Goal: Check status: Check status

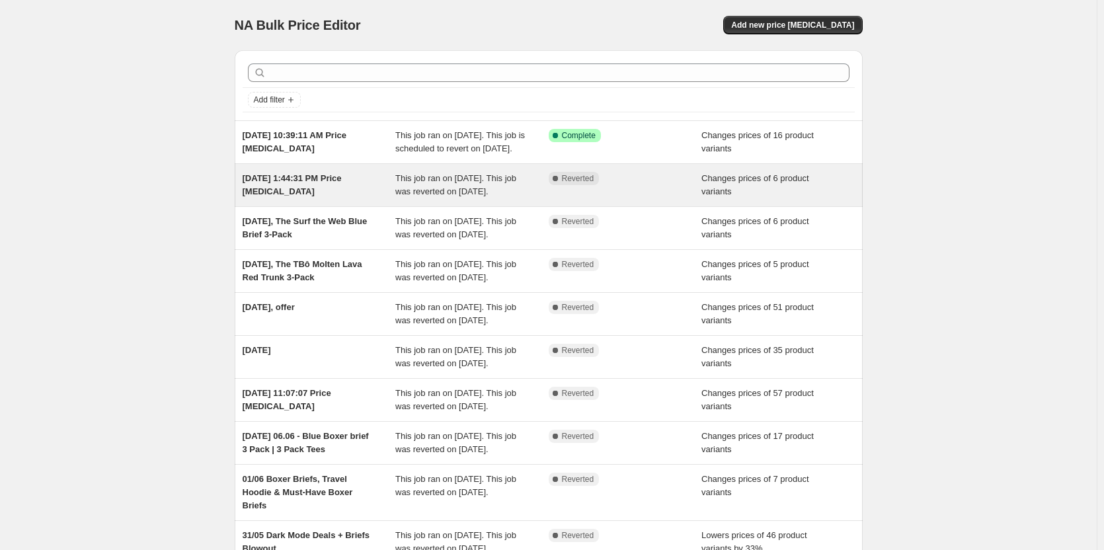
click at [432, 206] on div "[DATE] 1:44:31 PM Price [MEDICAL_DATA] This job ran on [DATE]. This job was rev…" at bounding box center [549, 185] width 628 height 42
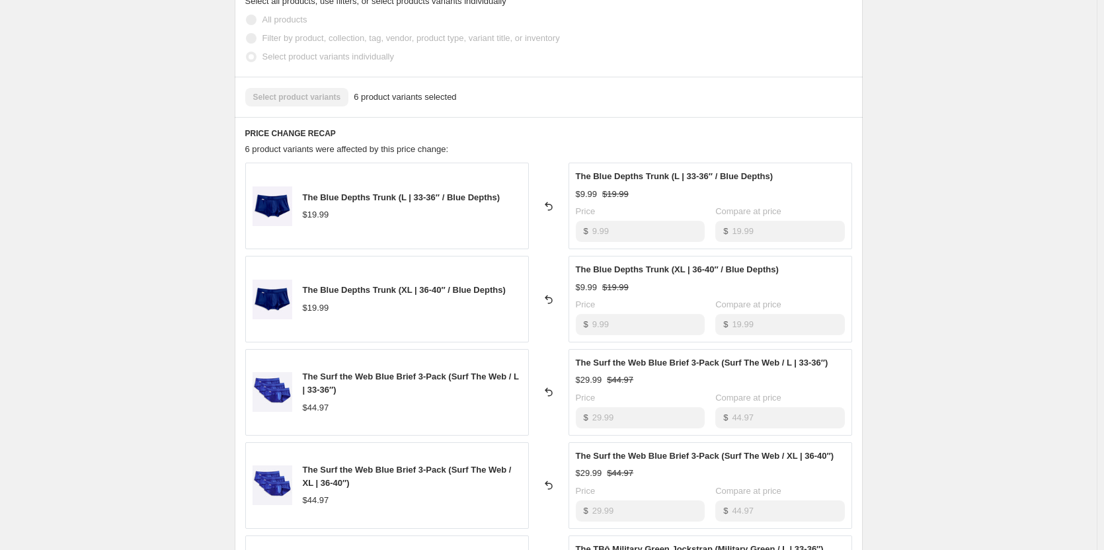
scroll to position [463, 0]
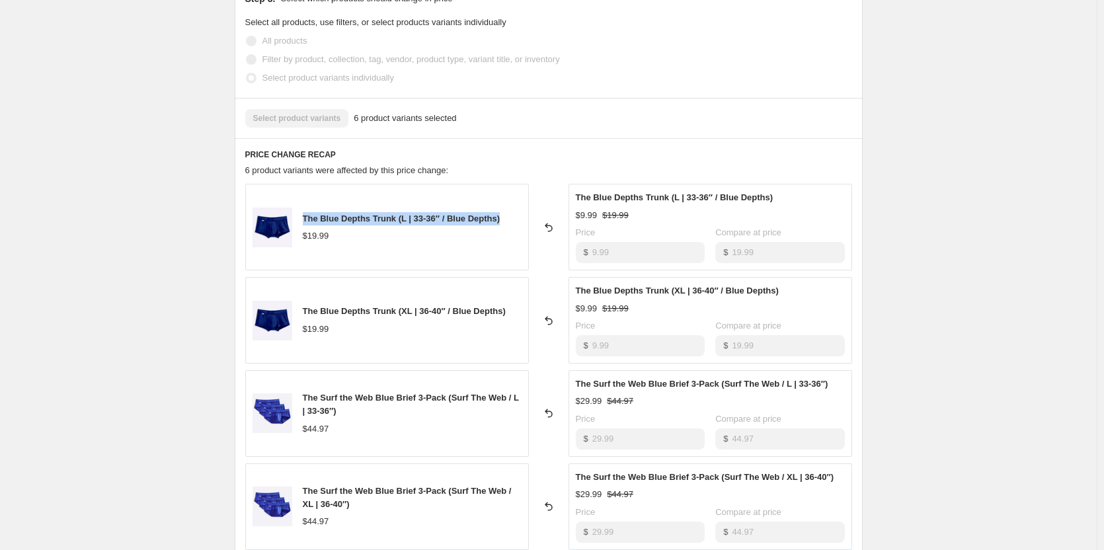
drag, startPoint x: 306, startPoint y: 219, endPoint x: 508, endPoint y: 219, distance: 201.6
click at [508, 219] on div "The Blue Depths Trunk (L | 33-36″ / Blue Depths) $19.99" at bounding box center [387, 227] width 284 height 87
copy span "The Blue Depths Trunk (L | 33-36″ / Blue Depths)"
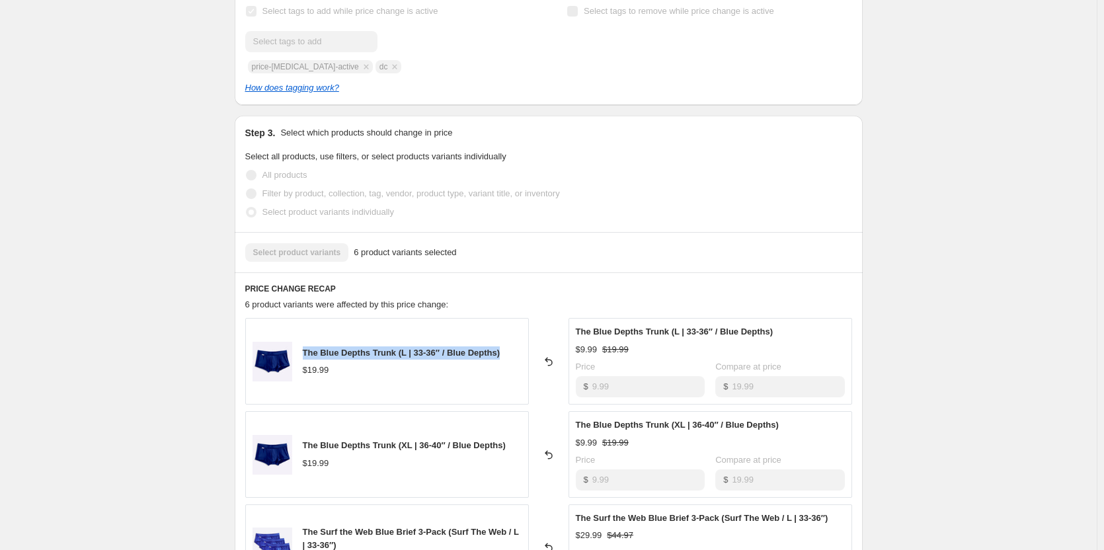
scroll to position [132, 0]
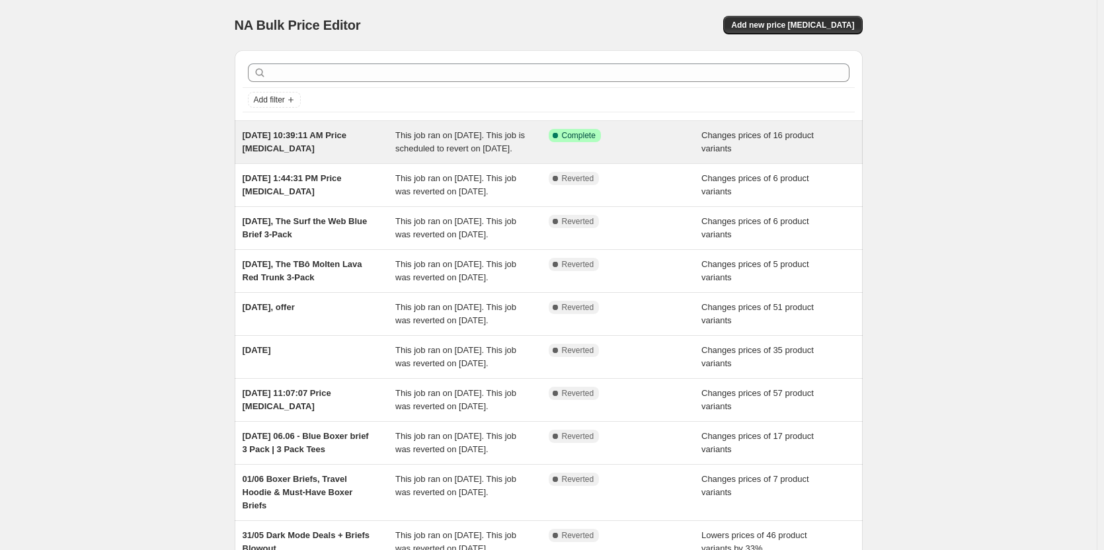
click at [607, 151] on div "Success Complete Complete" at bounding box center [625, 142] width 153 height 26
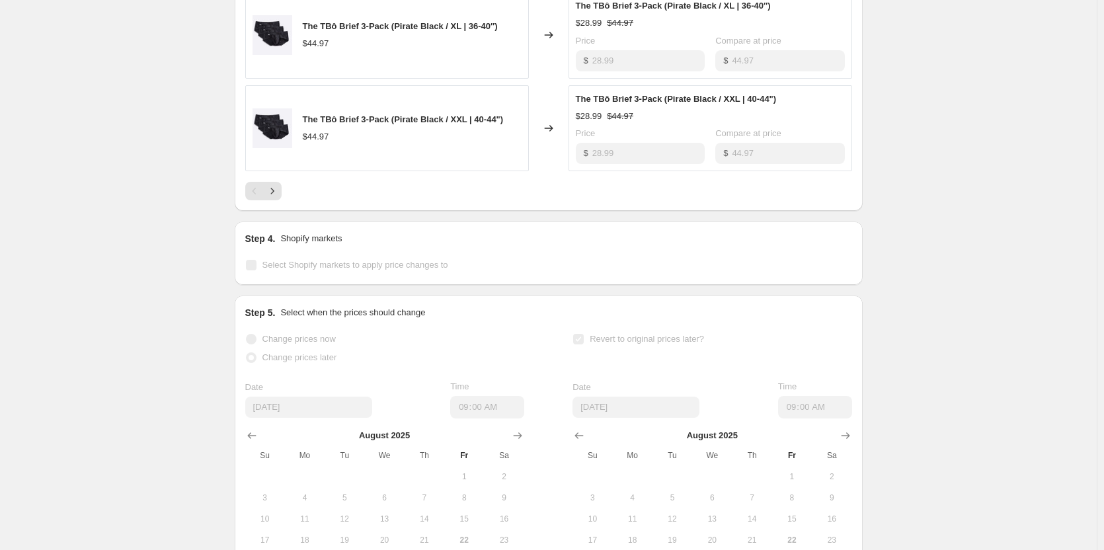
scroll to position [991, 0]
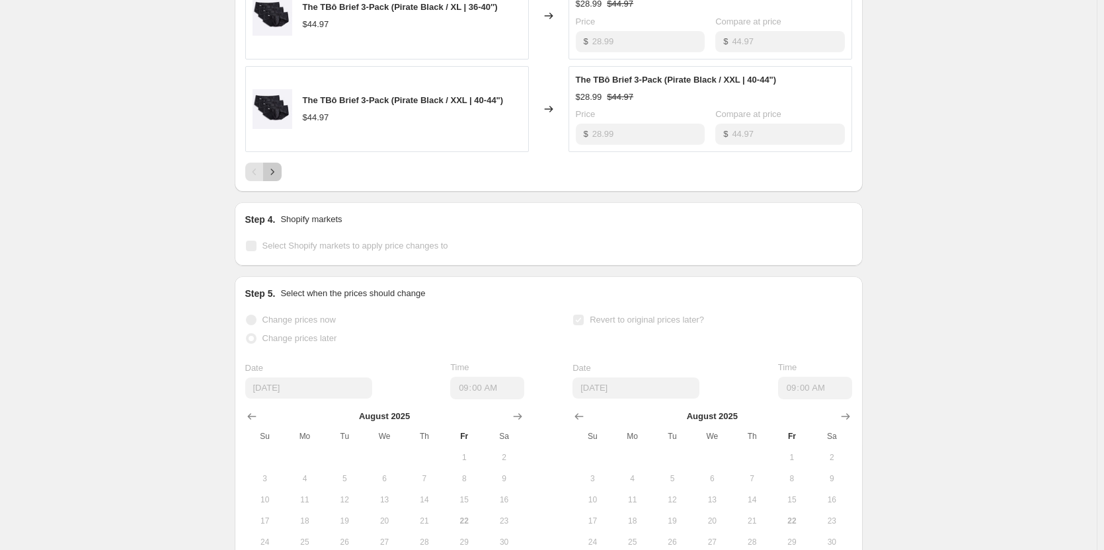
click at [272, 178] on icon "Next" at bounding box center [272, 171] width 13 height 13
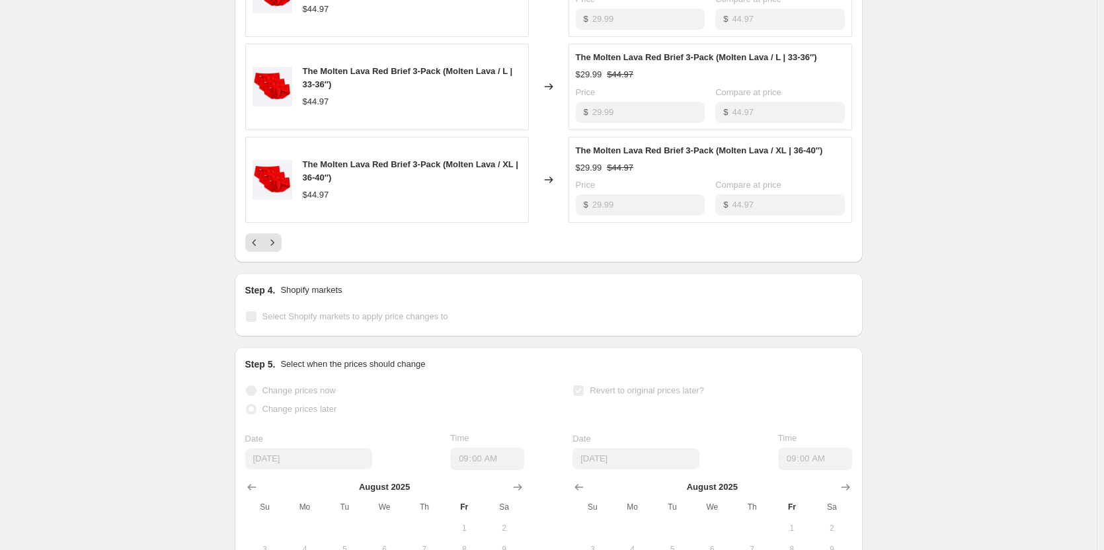
scroll to position [925, 0]
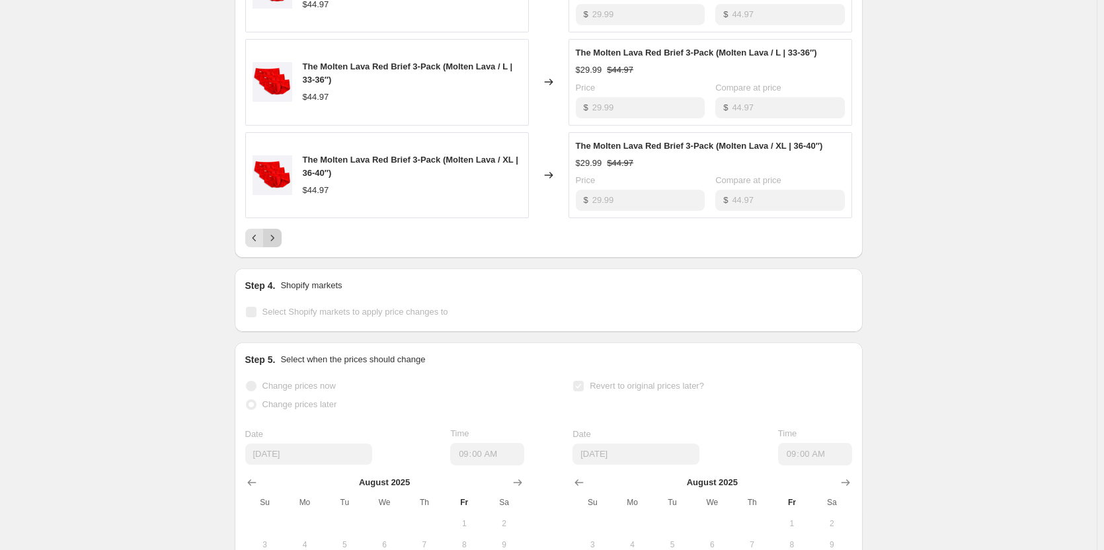
click at [277, 245] on icon "Next" at bounding box center [272, 237] width 13 height 13
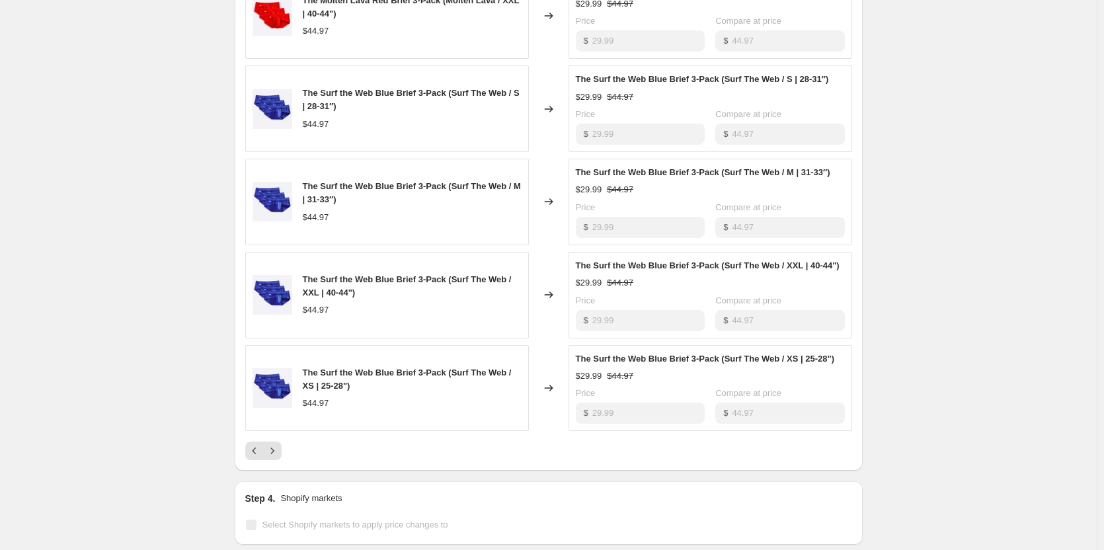
scroll to position [793, 0]
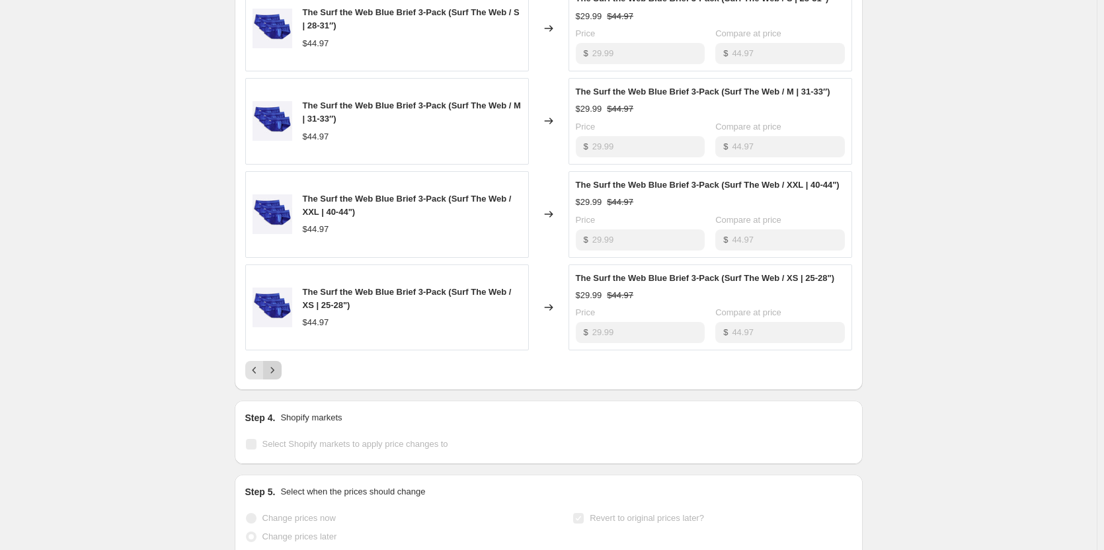
click at [270, 377] on icon "Next" at bounding box center [272, 370] width 13 height 13
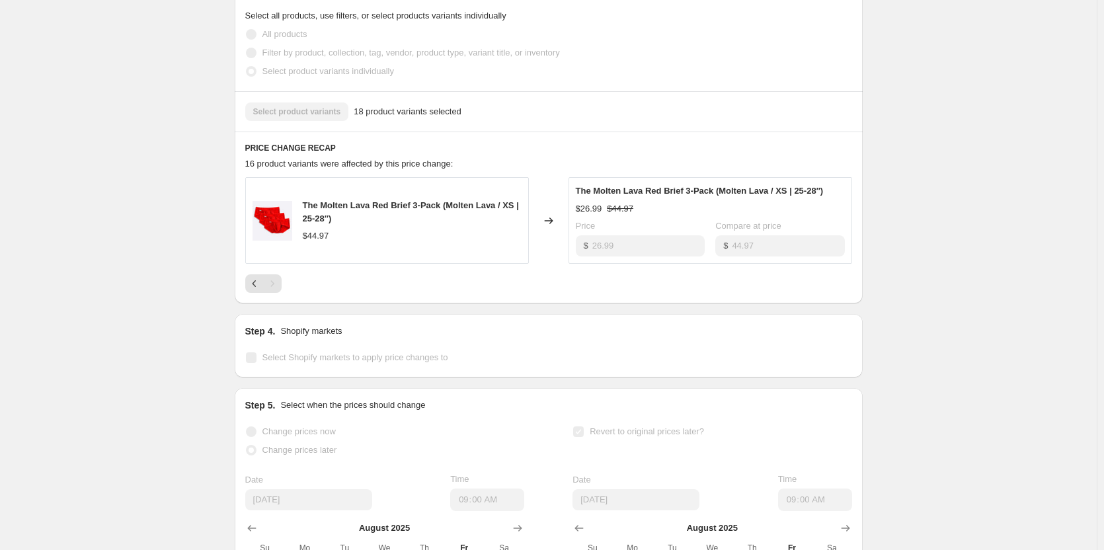
scroll to position [507, 0]
click at [256, 291] on icon "Previous" at bounding box center [254, 284] width 13 height 13
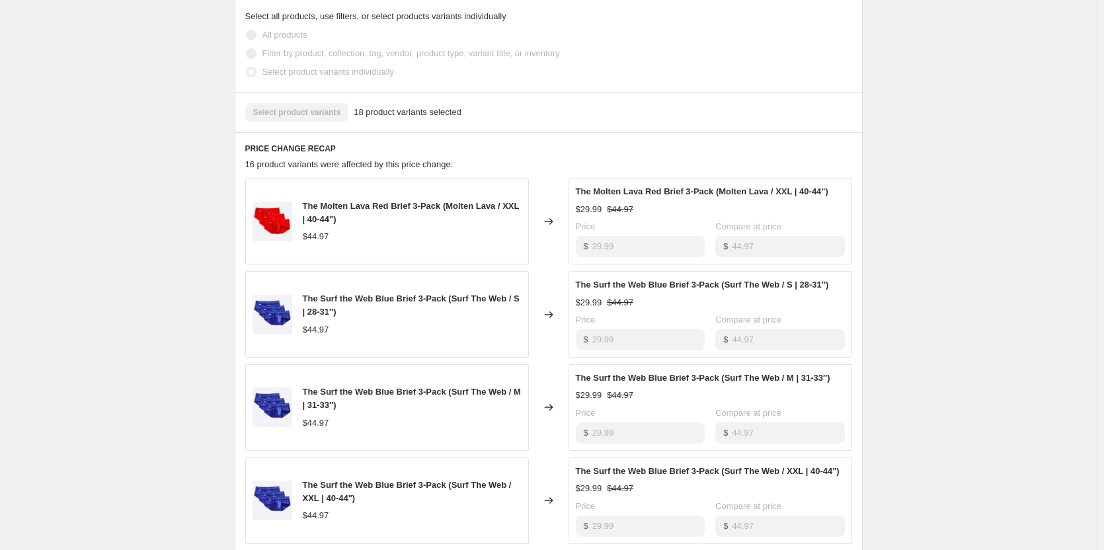
scroll to position [705, 0]
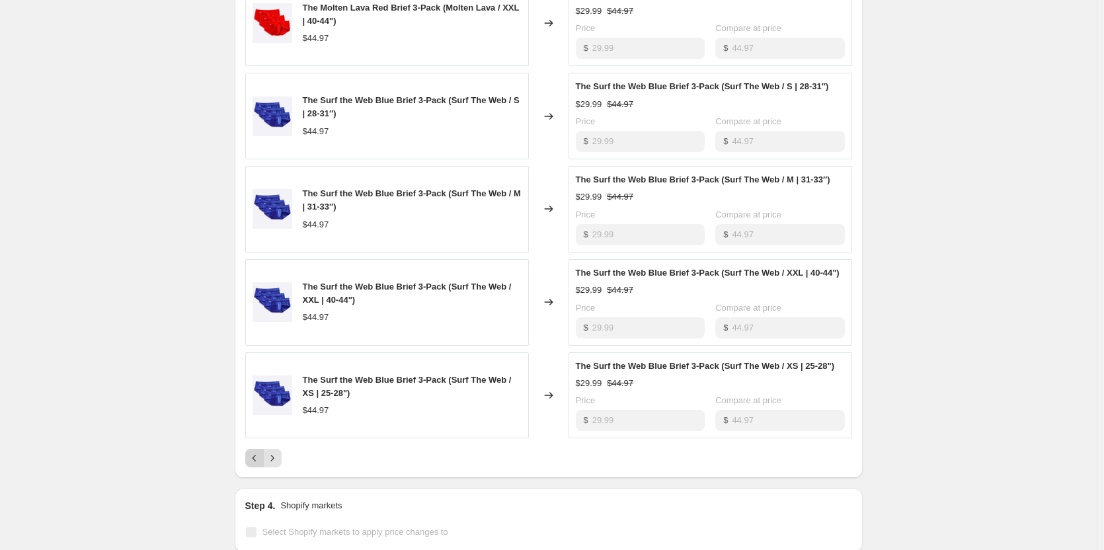
click at [253, 465] on icon "Previous" at bounding box center [254, 457] width 13 height 13
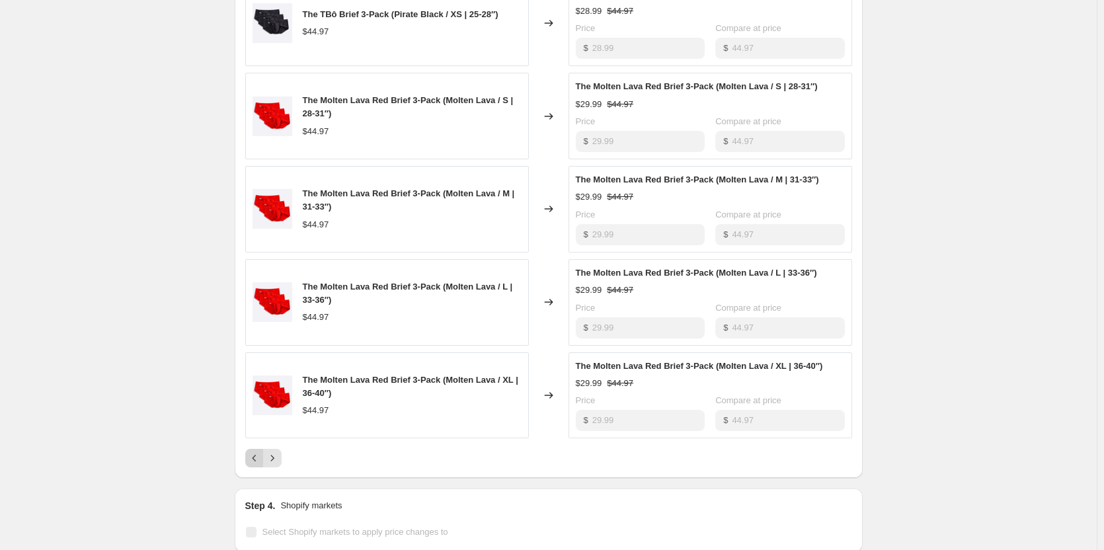
click at [256, 467] on button "Previous" at bounding box center [254, 458] width 19 height 19
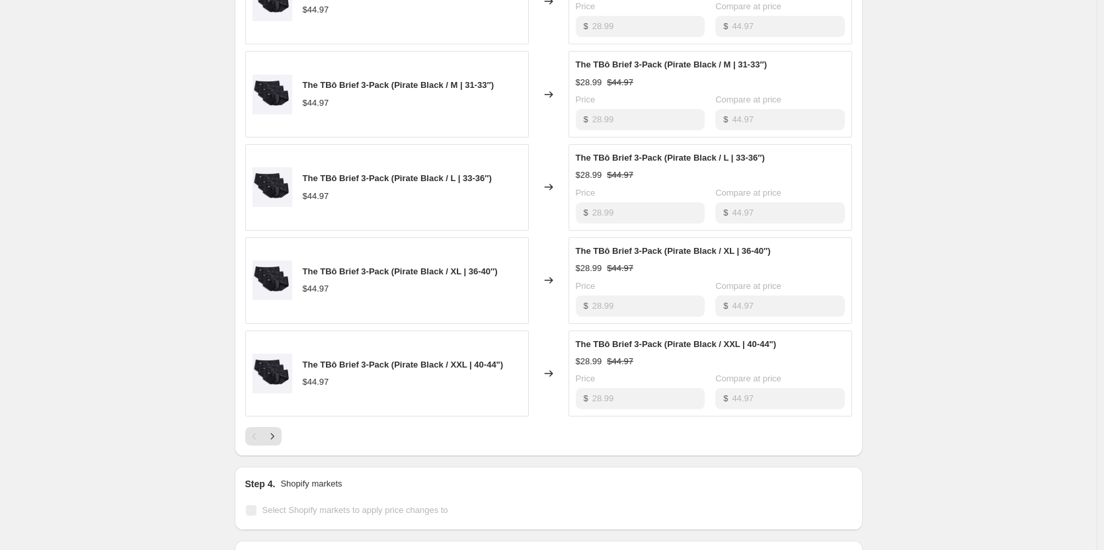
scroll to position [1058, 0]
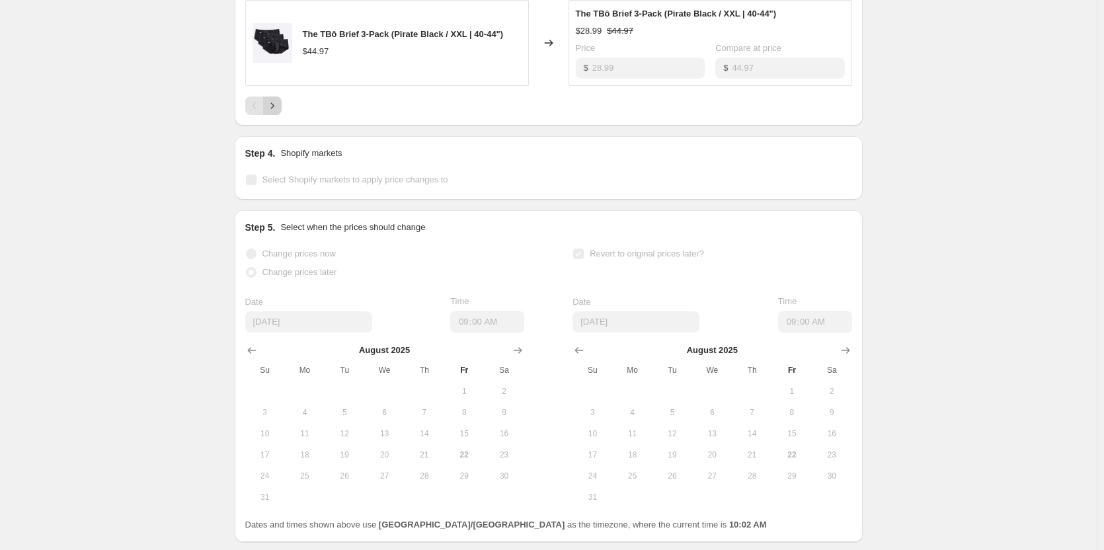
click at [268, 115] on button "Next" at bounding box center [272, 106] width 19 height 19
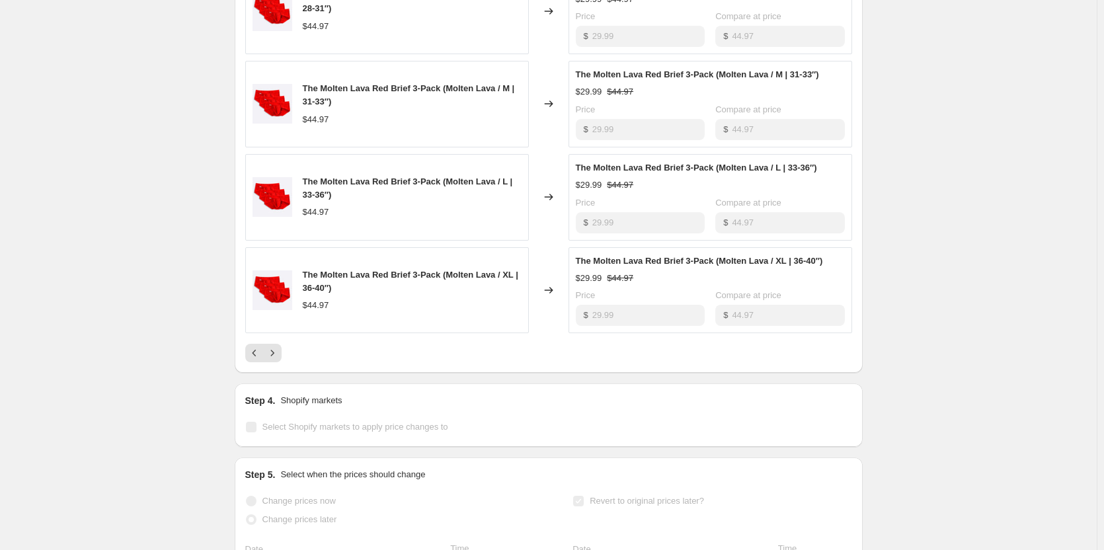
scroll to position [813, 0]
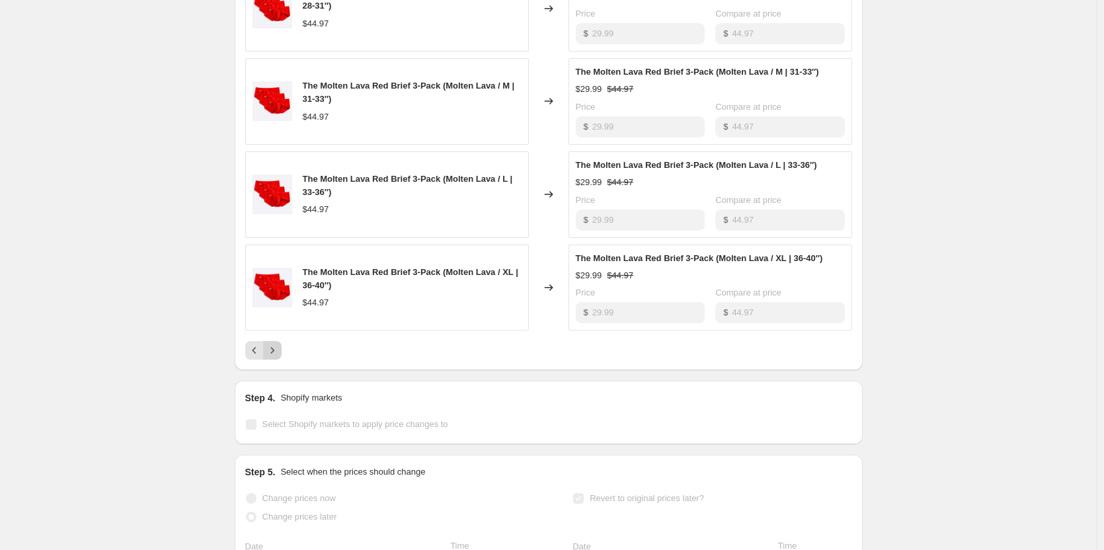
click at [280, 360] on button "Next" at bounding box center [272, 350] width 19 height 19
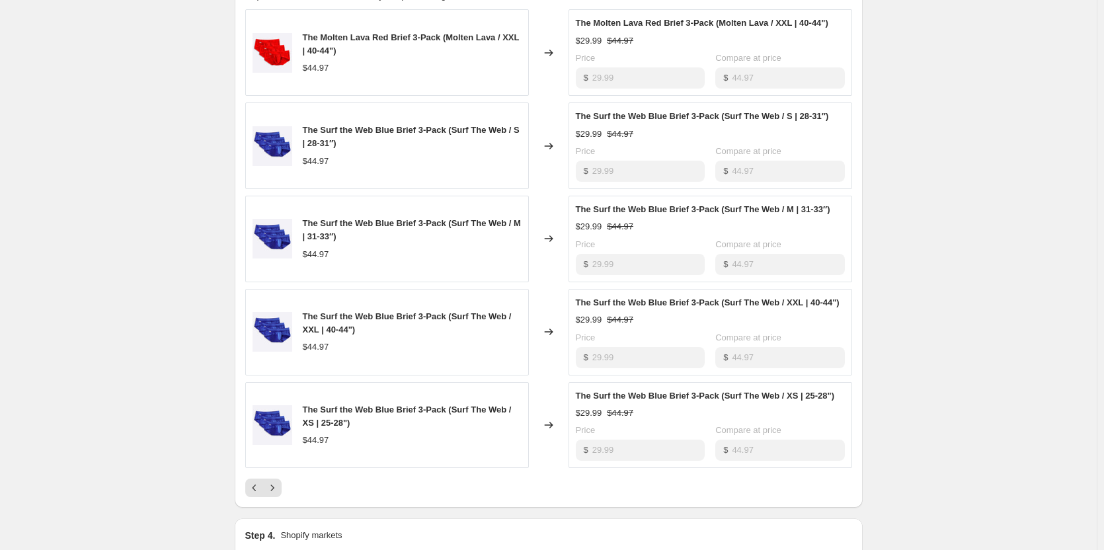
scroll to position [549, 0]
